Goal: Information Seeking & Learning: Learn about a topic

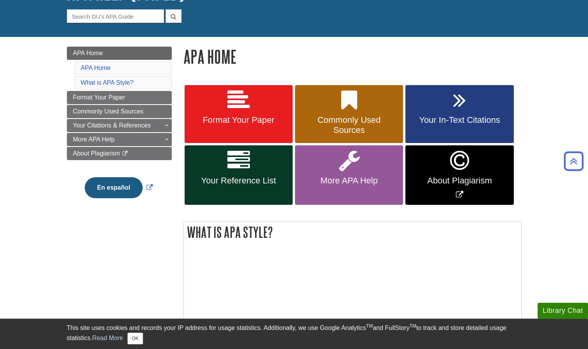
scroll to position [68, 0]
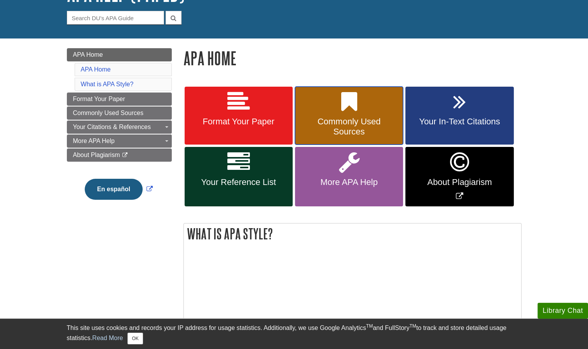
click at [342, 92] on icon at bounding box center [349, 102] width 16 height 23
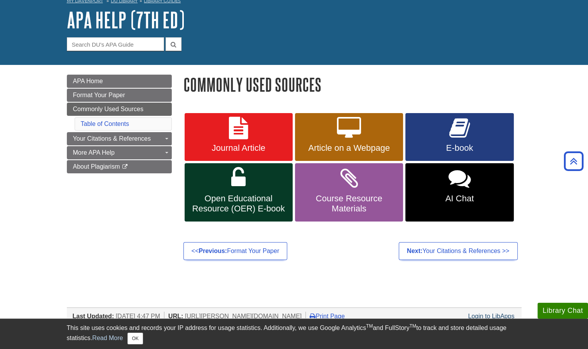
scroll to position [40, 0]
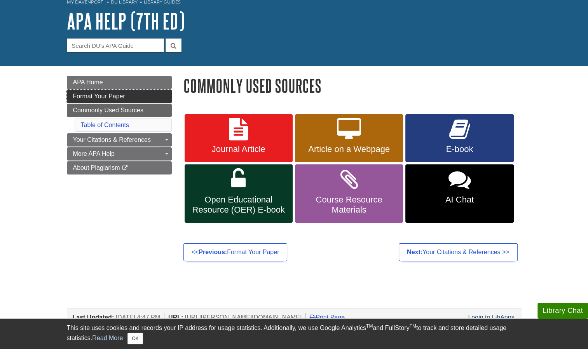
click at [106, 96] on span "Format Your Paper" at bounding box center [99, 96] width 52 height 7
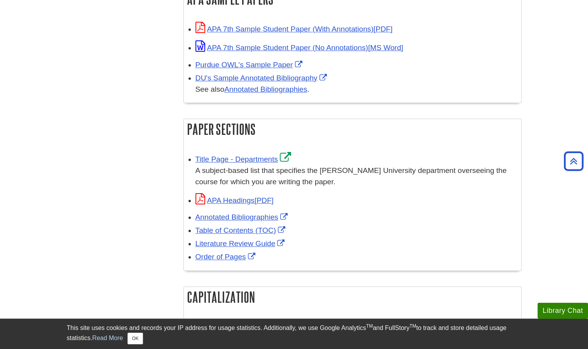
scroll to position [406, 0]
click at [256, 160] on link "Title Page - Departments" at bounding box center [244, 159] width 98 height 8
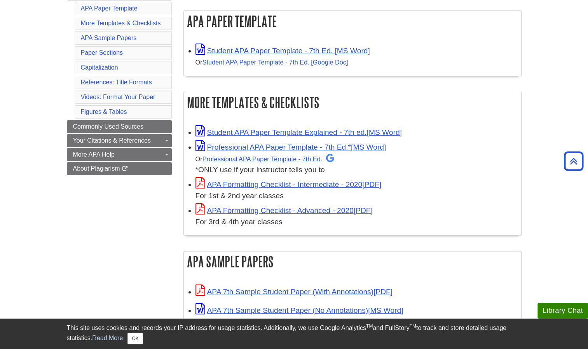
scroll to position [0, 0]
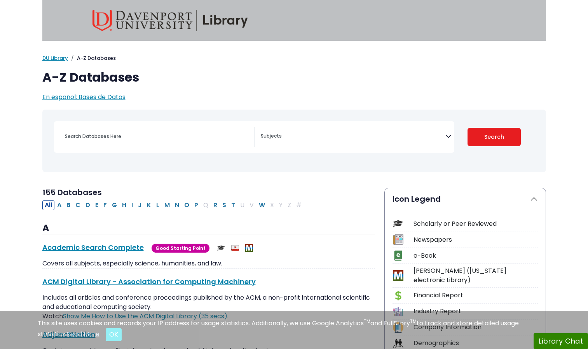
select select "Database Subject Filter"
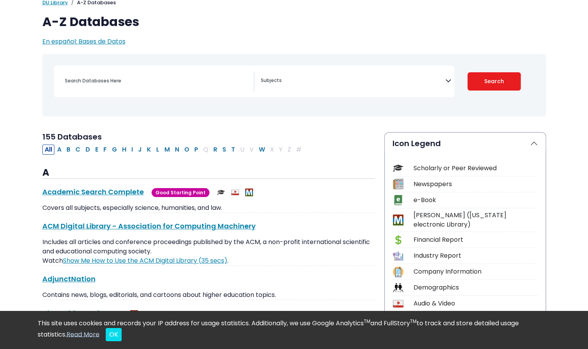
scroll to position [58, 0]
